Goal: Transaction & Acquisition: Purchase product/service

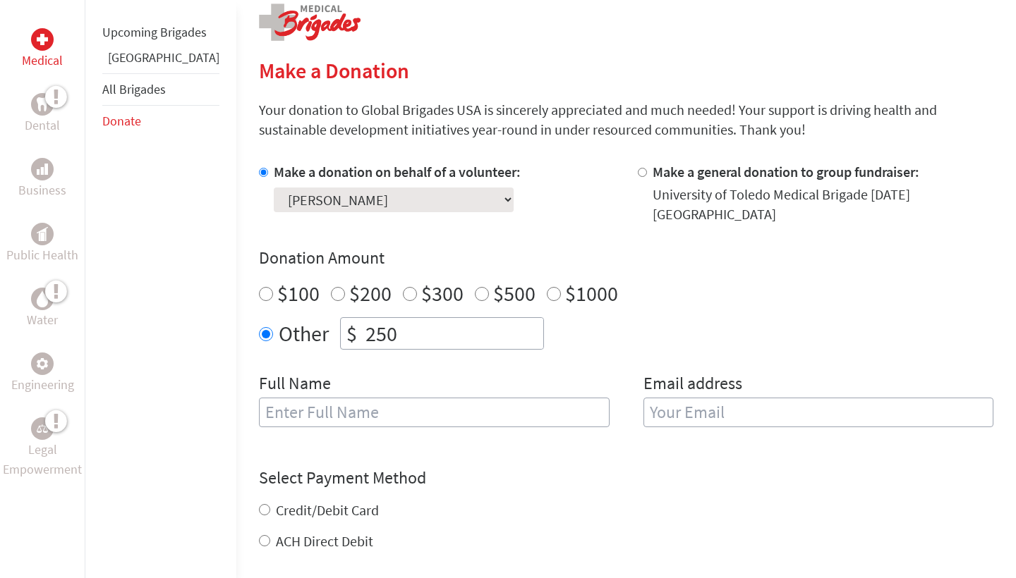
scroll to position [296, 0]
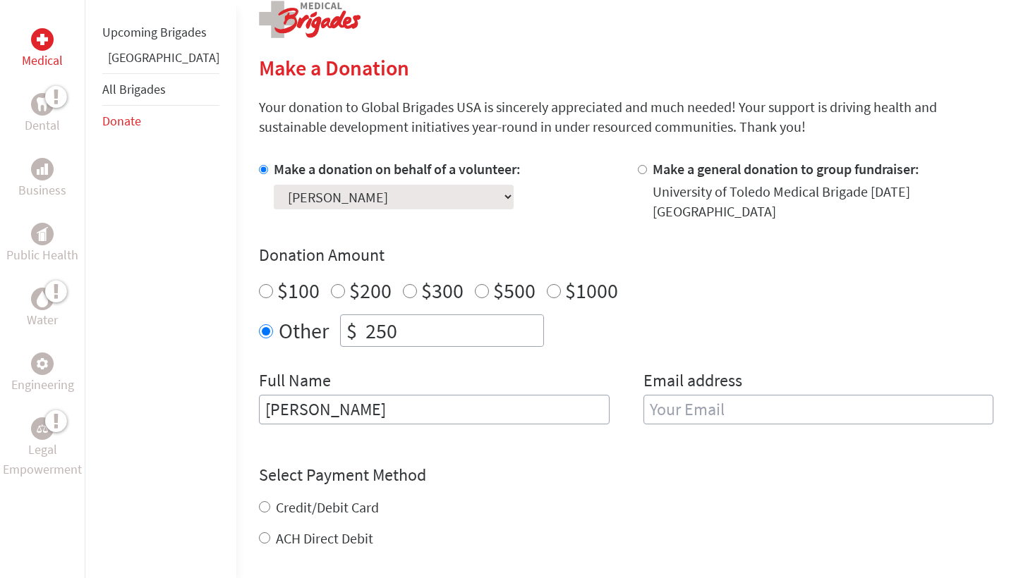
type input "[PERSON_NAME]"
click at [310, 530] on label "ACH Direct Debit" at bounding box center [324, 539] width 97 height 18
click at [270, 533] on input "ACH Direct Debit" at bounding box center [264, 538] width 11 height 11
radio input "true"
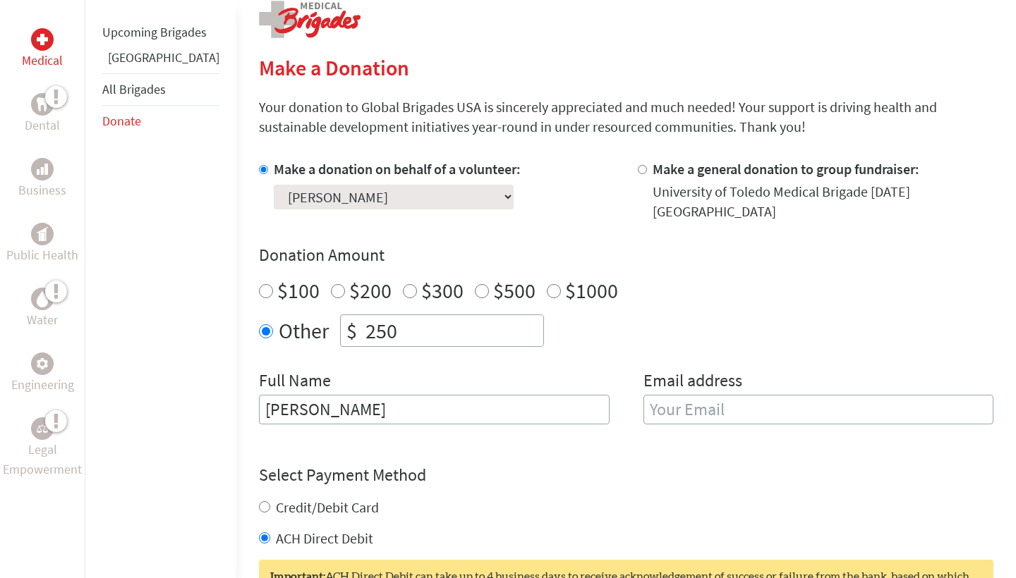
click at [297, 499] on label "Credit/Debit Card" at bounding box center [327, 508] width 103 height 18
click at [270, 502] on input "Credit/Debit Card" at bounding box center [264, 507] width 11 height 11
radio input "true"
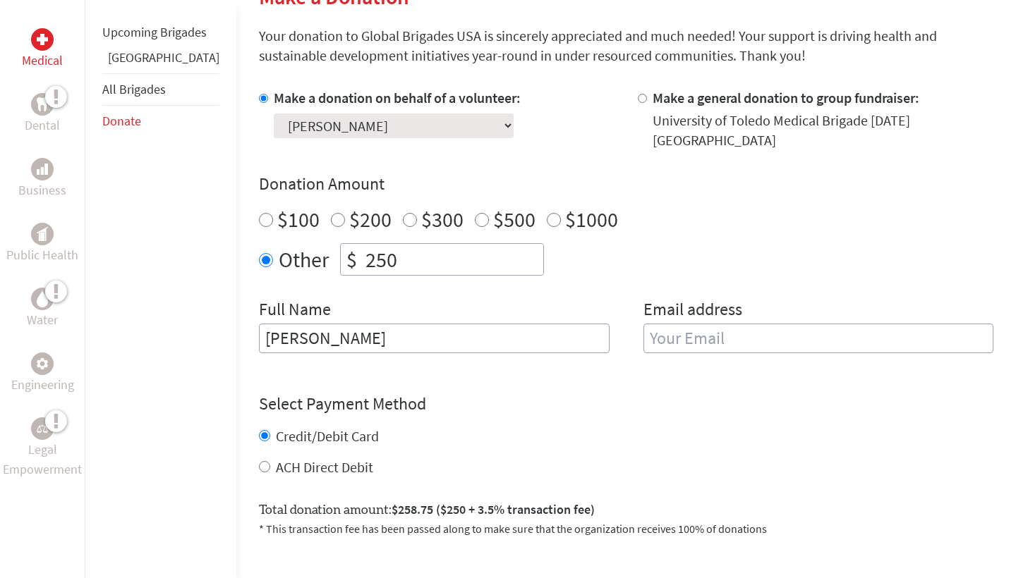
scroll to position [369, 0]
click at [294, 457] on label "ACH Direct Debit" at bounding box center [324, 466] width 97 height 18
click at [270, 460] on input "ACH Direct Debit" at bounding box center [264, 465] width 11 height 11
radio input "true"
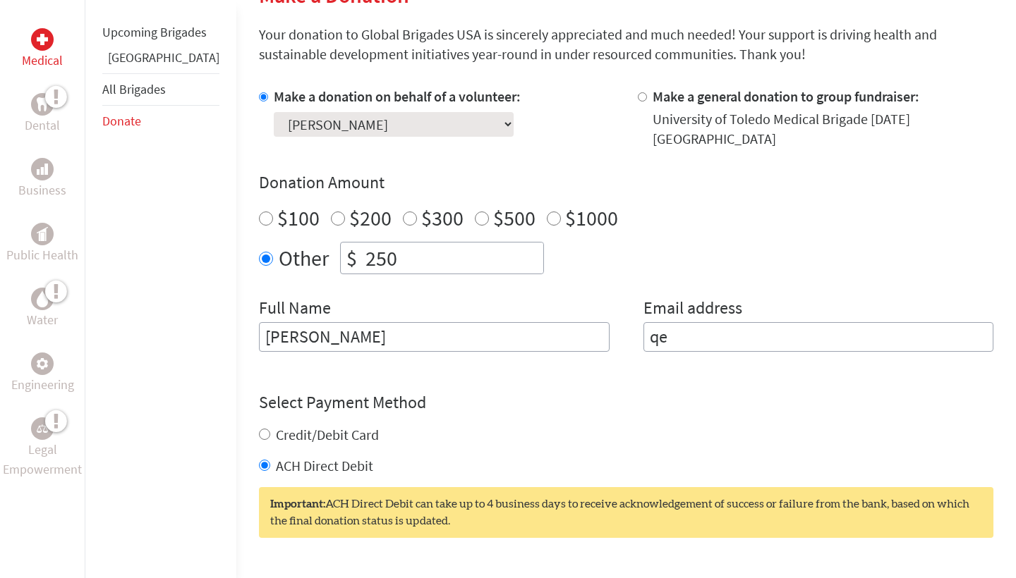
type input "q"
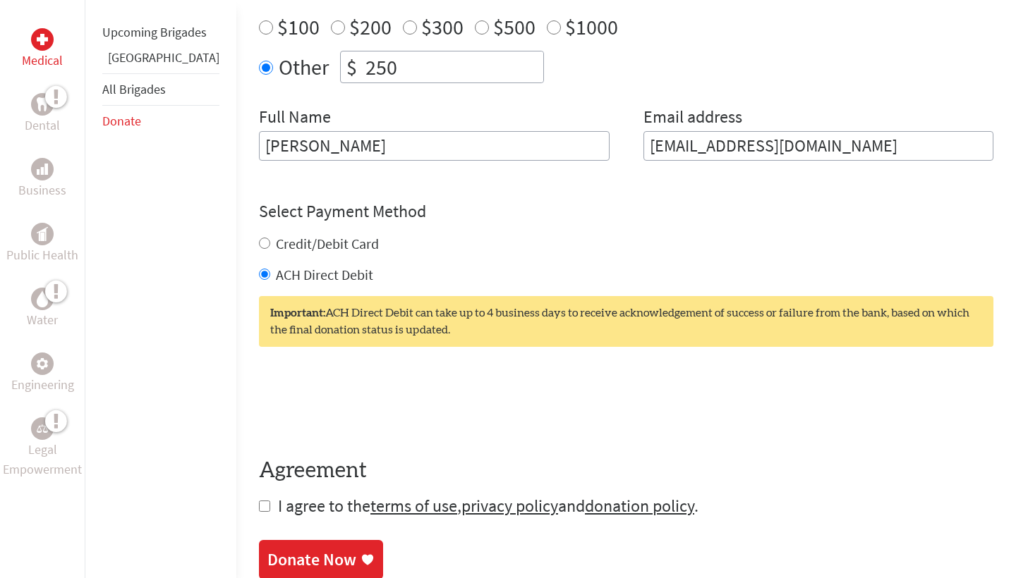
scroll to position [569, 0]
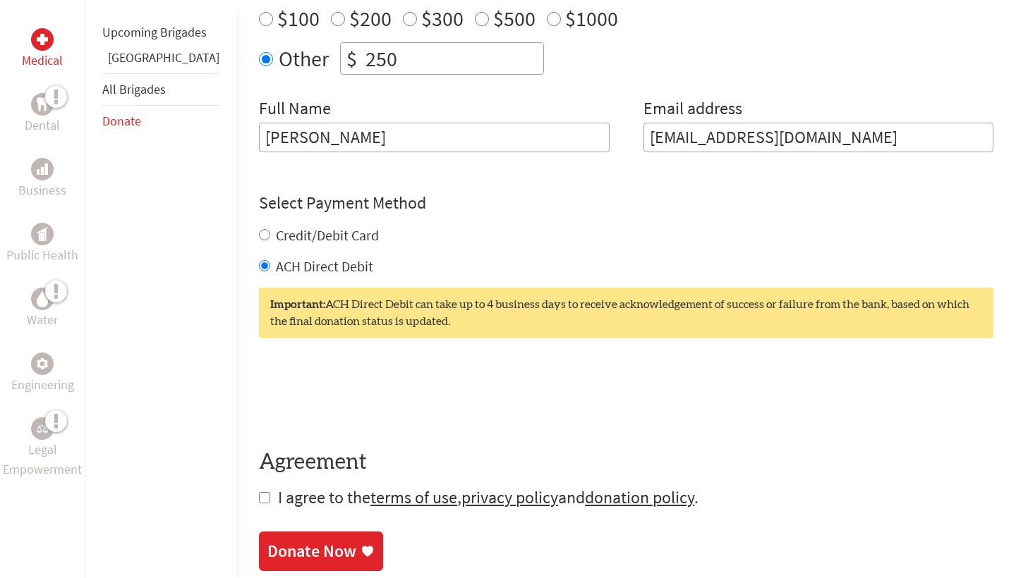
type input "[EMAIL_ADDRESS][DOMAIN_NAME]"
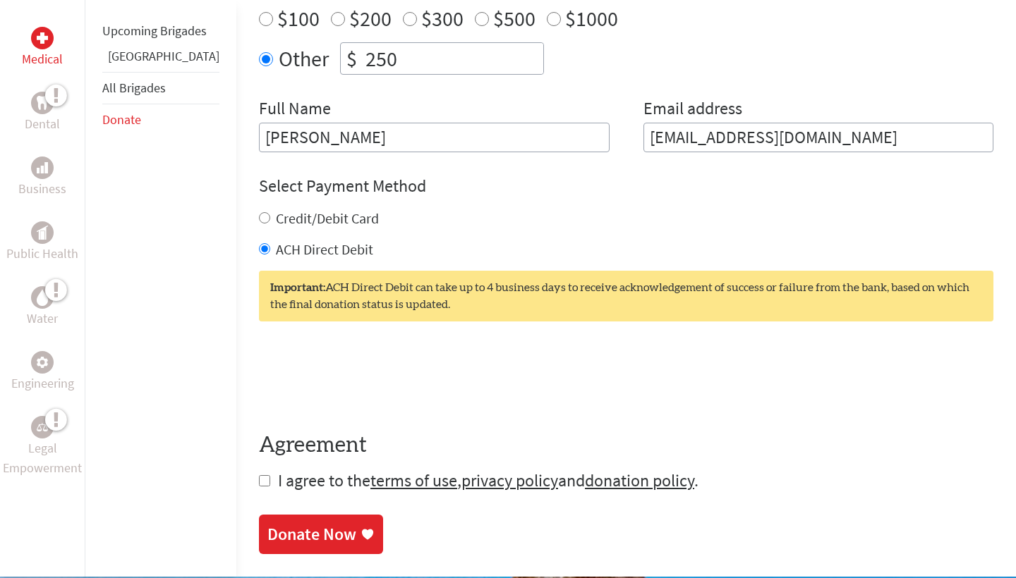
click at [259, 475] on input "checkbox" at bounding box center [264, 480] width 11 height 11
checkbox input "true"
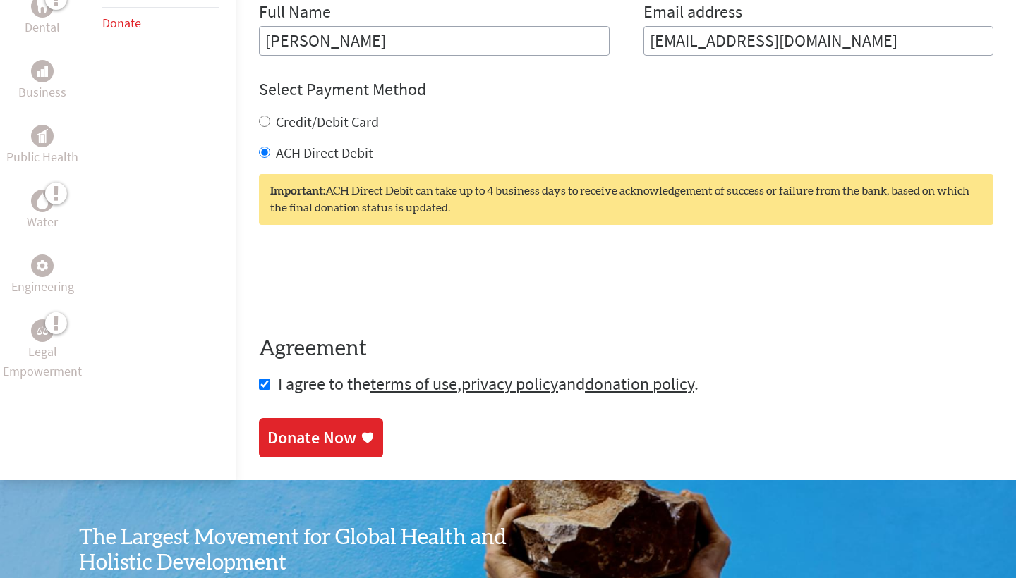
scroll to position [675, 0]
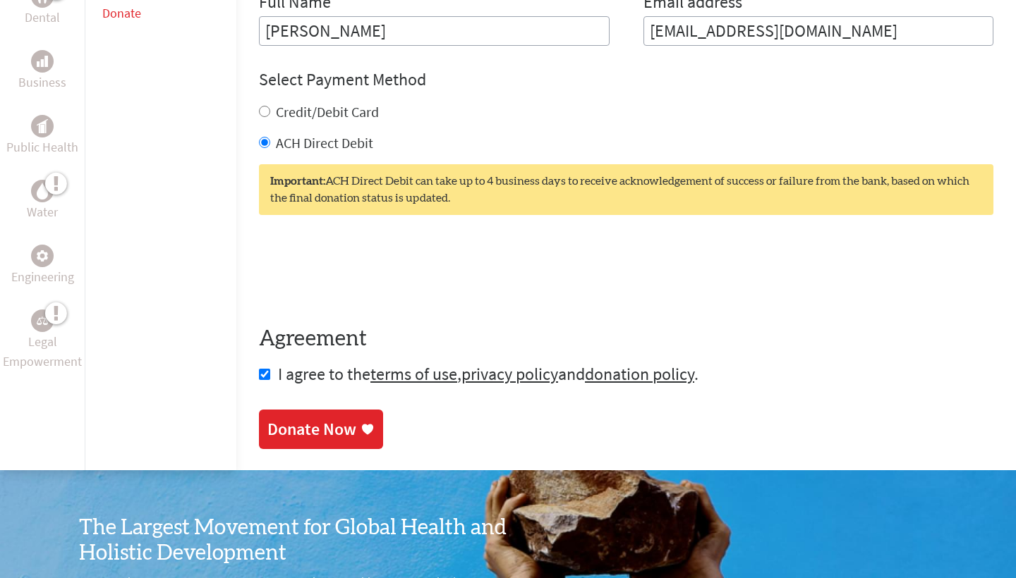
click at [284, 418] on div "Donate Now" at bounding box center [311, 429] width 89 height 23
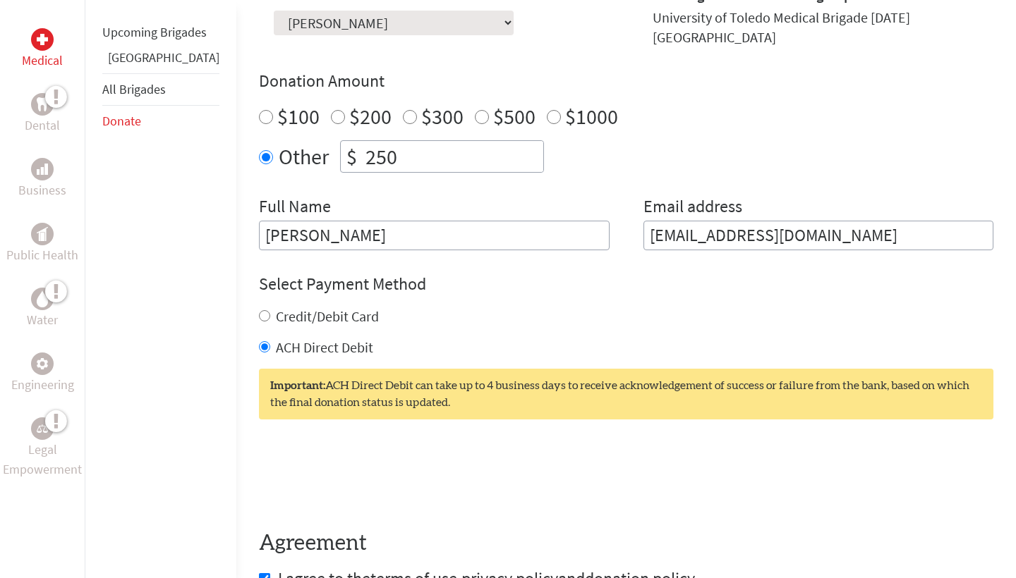
scroll to position [492, 0]
